Goal: Task Accomplishment & Management: Use online tool/utility

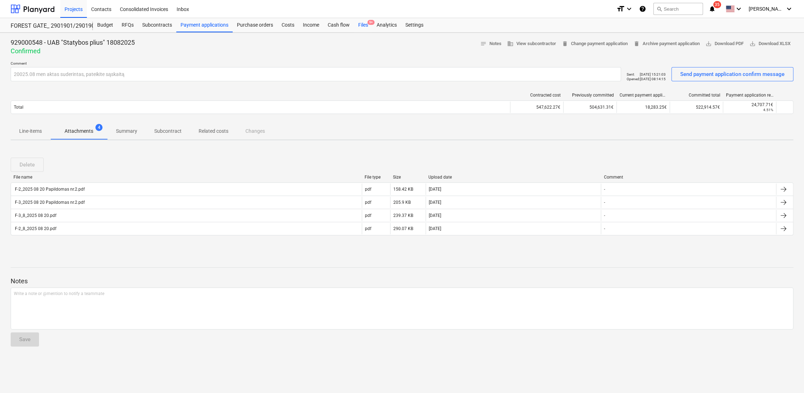
click at [365, 25] on div "Files 9+" at bounding box center [363, 25] width 18 height 14
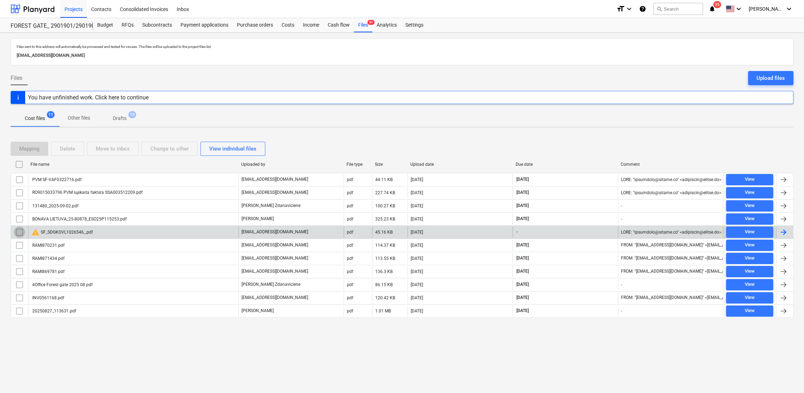
click at [20, 231] on input "checkbox" at bounding box center [19, 231] width 11 height 11
click at [70, 148] on div "Delete" at bounding box center [67, 148] width 15 height 9
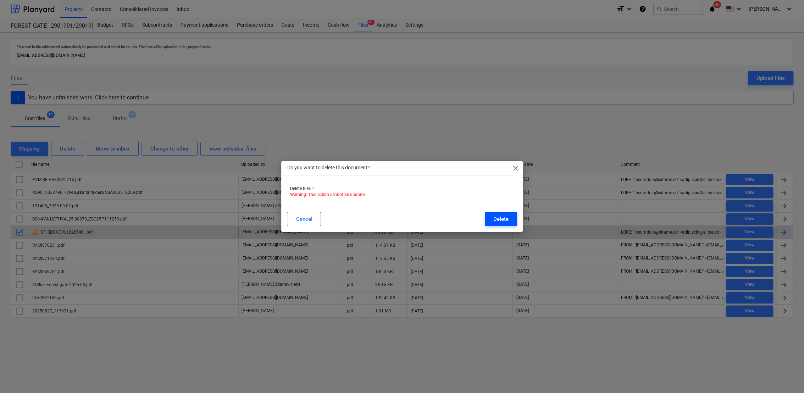
click at [491, 216] on button "Delete" at bounding box center [501, 219] width 32 height 14
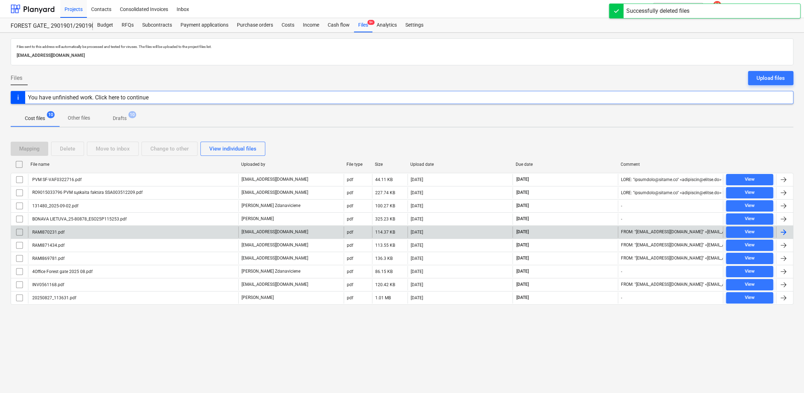
click at [125, 119] on p "Drafts" at bounding box center [120, 118] width 14 height 7
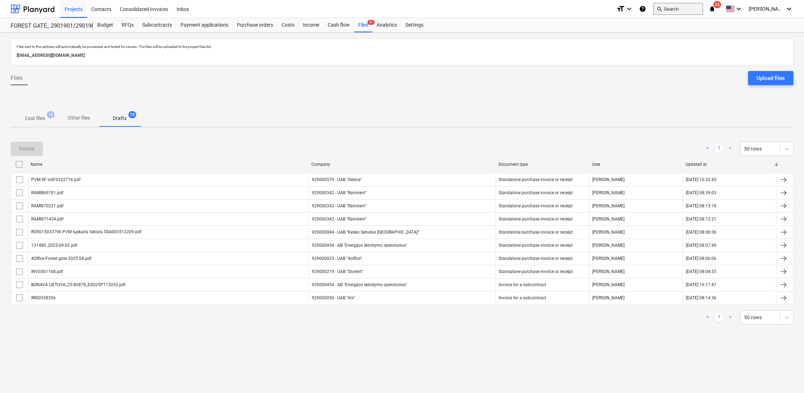
click at [703, 9] on button "search Search" at bounding box center [679, 9] width 50 height 12
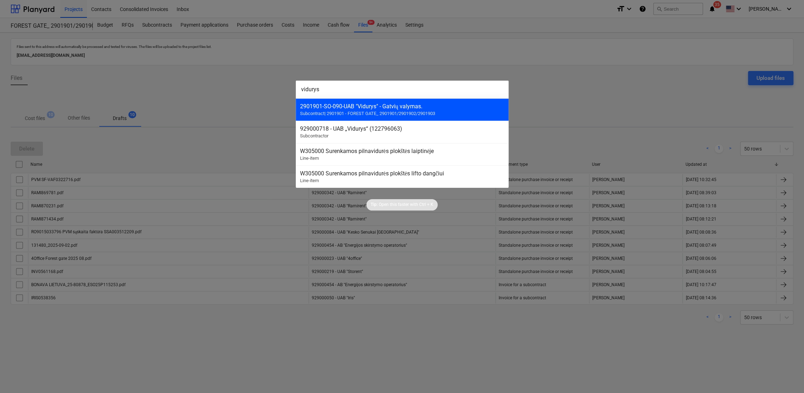
type input "vidurys"
click at [394, 111] on span "Subcontract | 2901901 - FOREST GATE_ 2901901/2901902/2901903" at bounding box center [367, 113] width 135 height 5
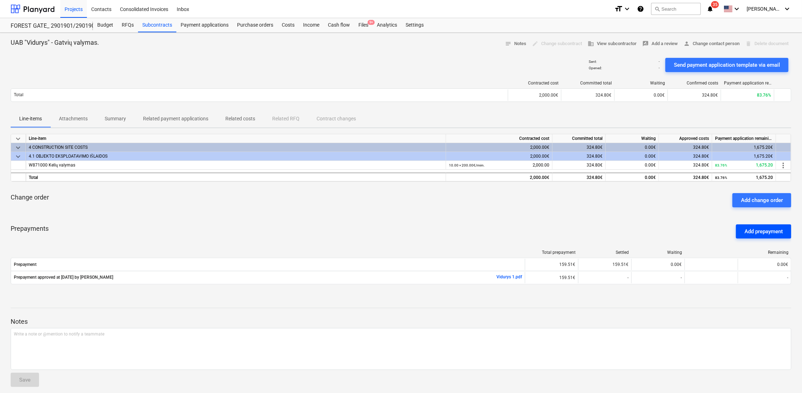
click at [774, 231] on div "Add prepayment" at bounding box center [763, 231] width 38 height 9
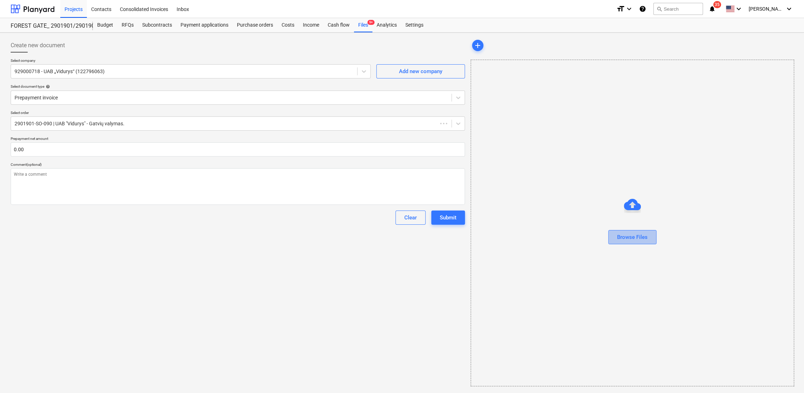
click at [628, 239] on div "Browse Files" at bounding box center [632, 236] width 31 height 9
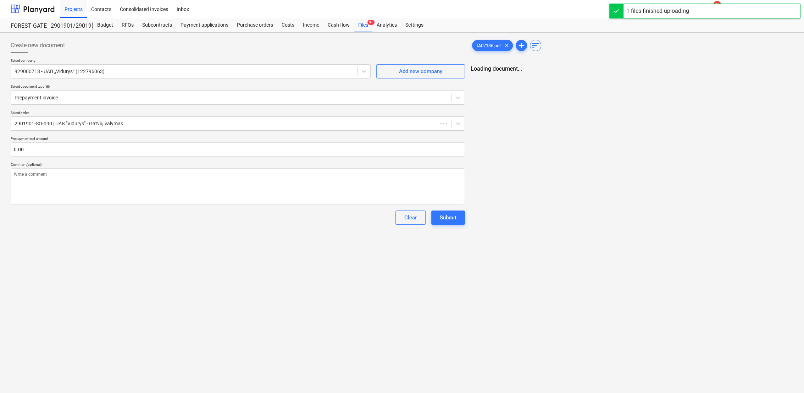
type textarea "x"
click at [748, 74] on span "zoom_out" at bounding box center [750, 75] width 9 height 9
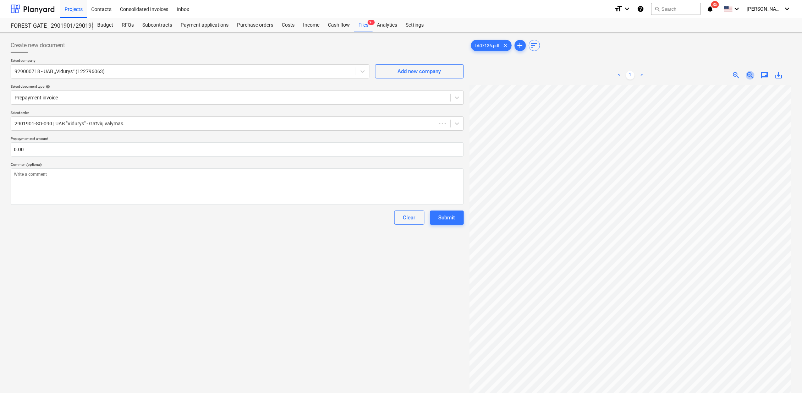
click at [748, 74] on span "zoom_out" at bounding box center [750, 75] width 9 height 9
click at [72, 150] on input "text" at bounding box center [237, 149] width 453 height 14
type textarea "x"
type input "3"
type textarea "x"
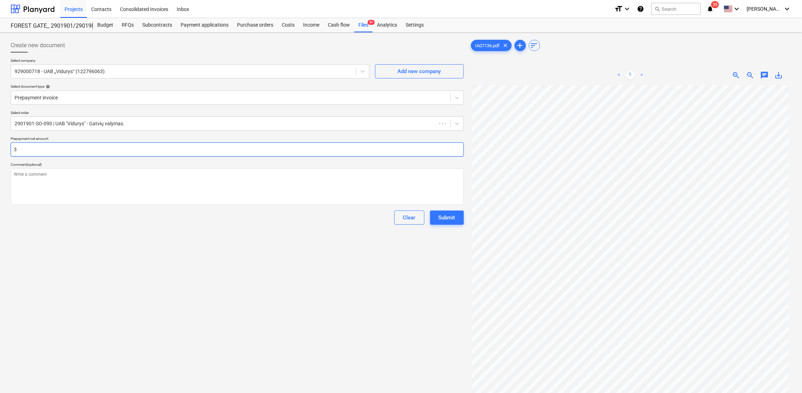
type input "33"
type textarea "x"
type input "334"
type textarea "x"
type input "334."
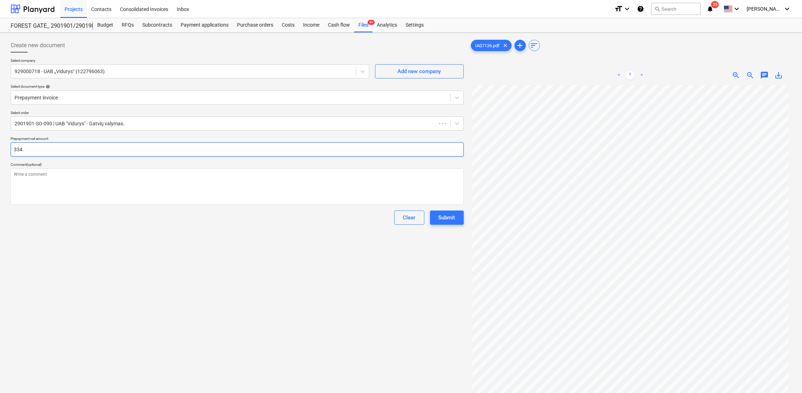
type textarea "x"
type input "334.7"
type textarea "x"
type input "334.71"
click at [441, 214] on div "Submit" at bounding box center [447, 217] width 17 height 9
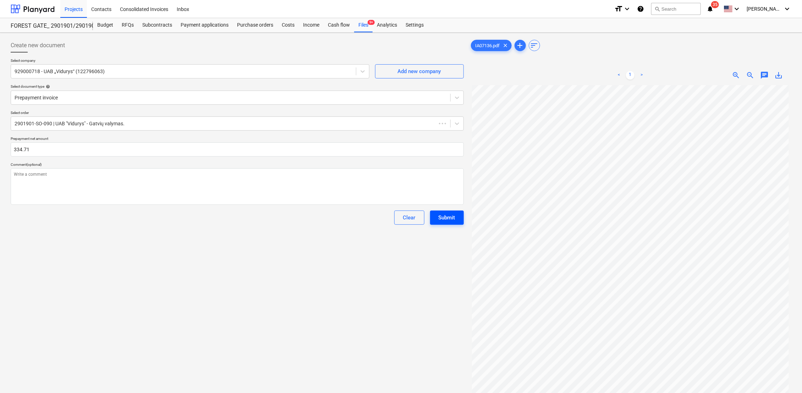
type textarea "x"
